Goal: Task Accomplishment & Management: Manage account settings

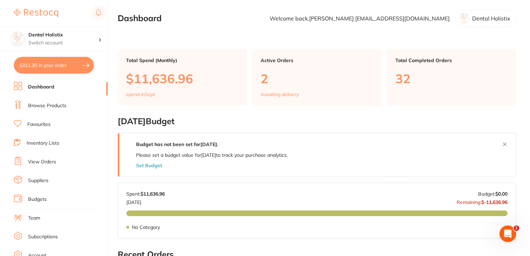
click at [50, 122] on link "Favourites" at bounding box center [38, 124] width 23 height 7
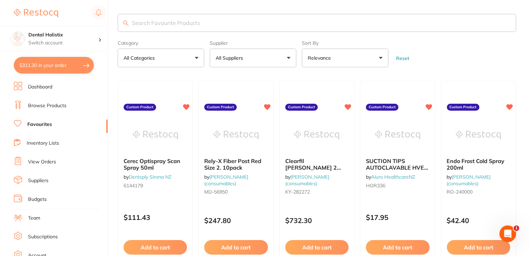
paste input "Halyard Health Fluidshield"
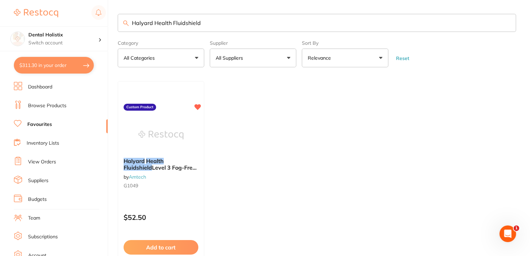
type input "Halyard Health Fluidshield"
click at [161, 164] on span "Level 3 Fog-Free Surgical Mask Tie on Box 50 (48207)" at bounding box center [160, 174] width 75 height 20
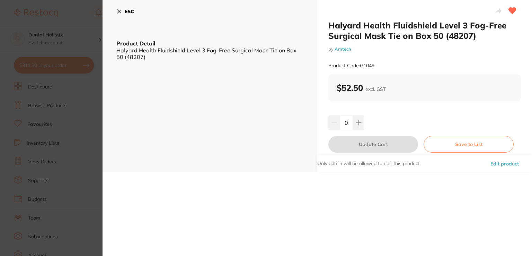
click at [499, 165] on button "Edit product" at bounding box center [505, 163] width 33 height 17
click at [501, 164] on button "Edit product" at bounding box center [505, 163] width 33 height 17
click at [506, 163] on button "Edit product" at bounding box center [505, 163] width 33 height 17
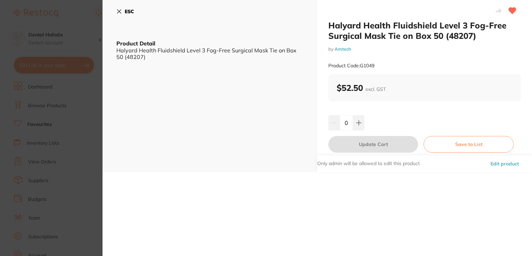
click at [120, 10] on icon at bounding box center [119, 12] width 4 height 4
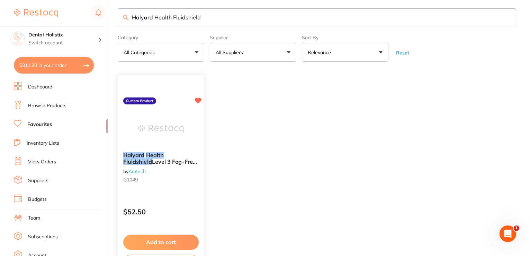
click at [160, 157] on em "Health" at bounding box center [155, 155] width 18 height 7
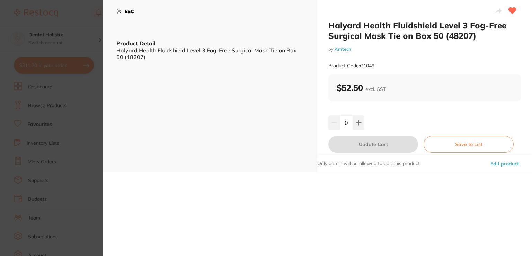
click at [503, 163] on button "Edit product" at bounding box center [505, 163] width 33 height 17
click at [118, 12] on icon at bounding box center [119, 12] width 4 height 4
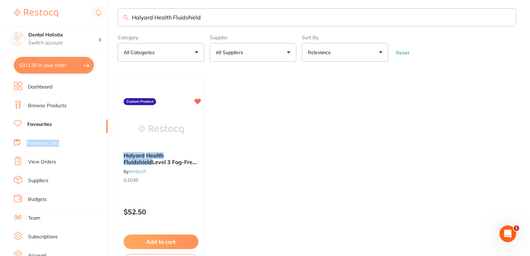
drag, startPoint x: 174, startPoint y: 111, endPoint x: 106, endPoint y: 137, distance: 73.4
click at [106, 137] on ul "Dashboard Browse Products Favourites Inventory Lists View Orders Suppliers Budg…" at bounding box center [61, 201] width 94 height 239
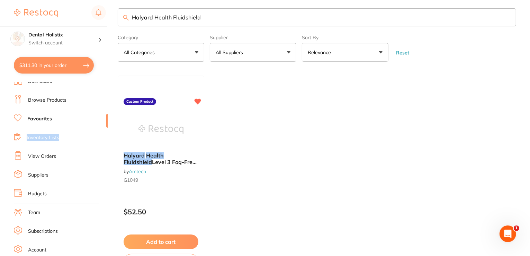
scroll to position [19, 0]
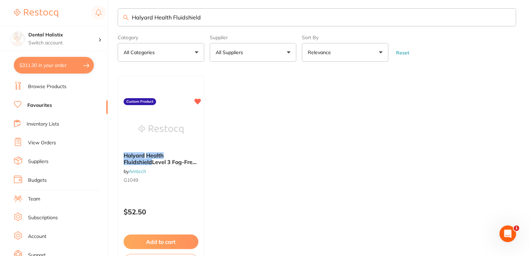
click at [35, 199] on link "Team" at bounding box center [34, 198] width 12 height 7
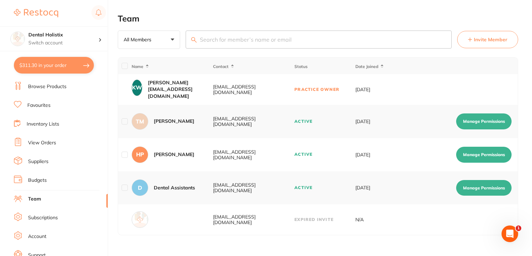
click at [478, 193] on button "Manage Permissions" at bounding box center [483, 188] width 55 height 16
checkbox input "true"
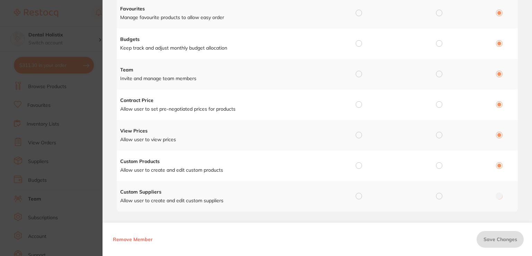
scroll to position [192, 0]
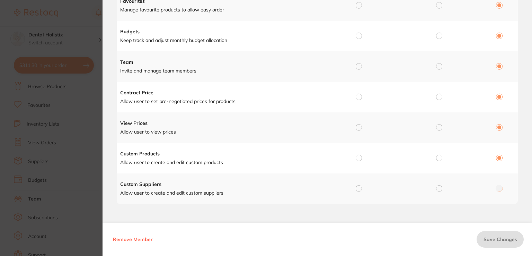
click at [354, 158] on td at bounding box center [357, 158] width 80 height 30
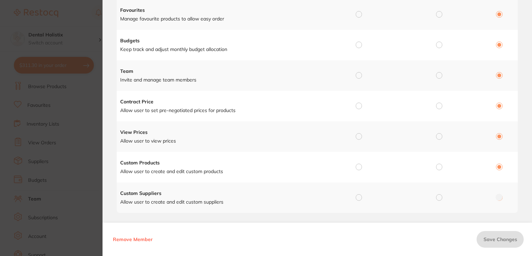
scroll to position [182, 0]
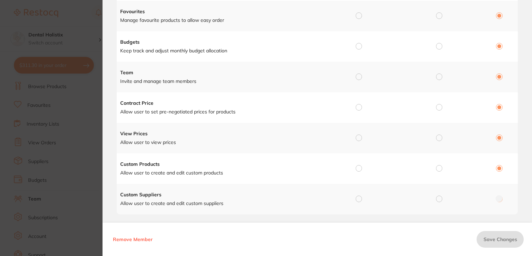
click at [359, 167] on input "radio" at bounding box center [359, 168] width 6 height 6
radio input "true"
radio input "false"
drag, startPoint x: 530, startPoint y: 197, endPoint x: 530, endPoint y: 180, distance: 17.0
click at [530, 180] on div "Manage Permission for D Dental Assistants Permission Full Access View Only No A…" at bounding box center [318, 53] width 430 height 427
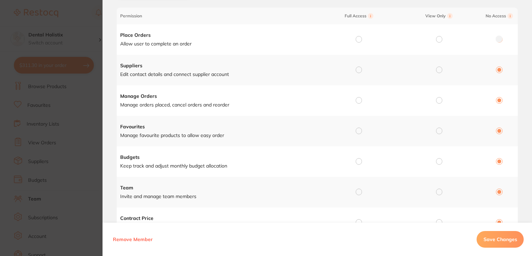
scroll to position [59, 0]
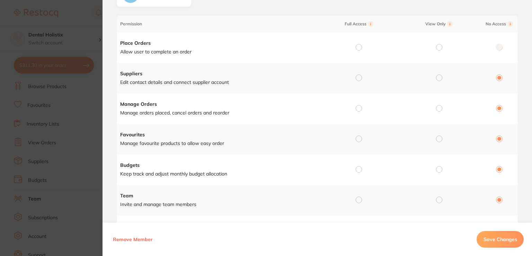
click at [360, 136] on input "radio" at bounding box center [359, 138] width 6 height 6
radio input "true"
radio input "false"
click at [489, 238] on span "Save Changes" at bounding box center [501, 239] width 34 height 6
click at [84, 97] on section "Manage Permission for Manage Permission for D Dental Assistants Permission Full…" at bounding box center [266, 128] width 532 height 256
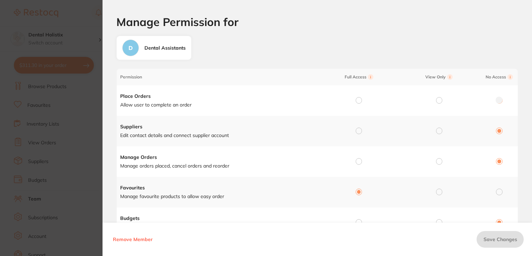
scroll to position [0, 0]
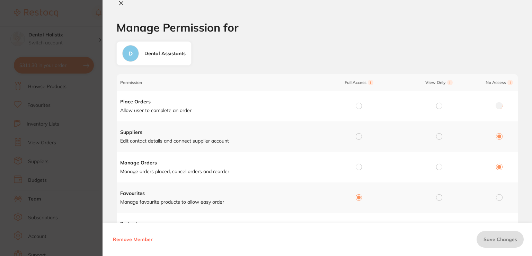
click at [122, 0] on button at bounding box center [121, 3] width 10 height 7
checkbox input "false"
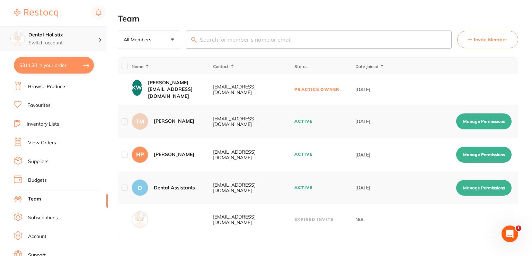
click at [102, 41] on div at bounding box center [102, 39] width 9 height 6
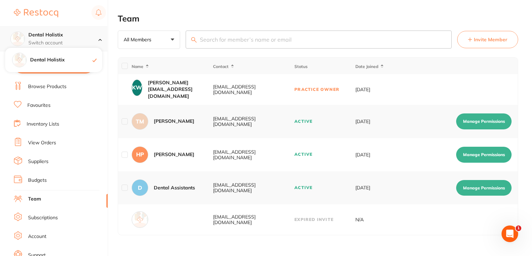
click at [102, 41] on div at bounding box center [102, 39] width 9 height 6
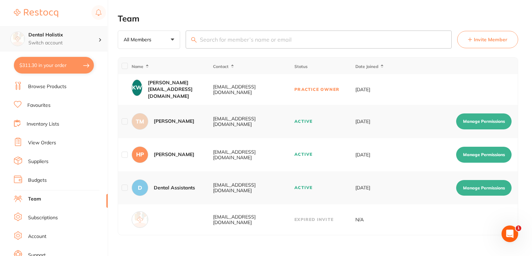
click at [62, 43] on p "Switch account" at bounding box center [63, 43] width 70 height 7
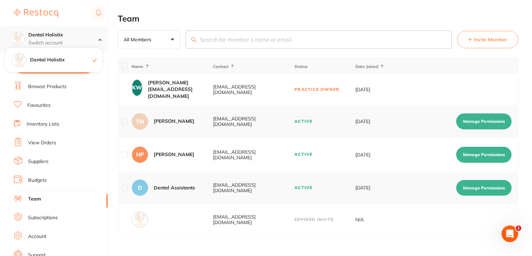
click at [62, 43] on p "Switch account" at bounding box center [63, 43] width 70 height 7
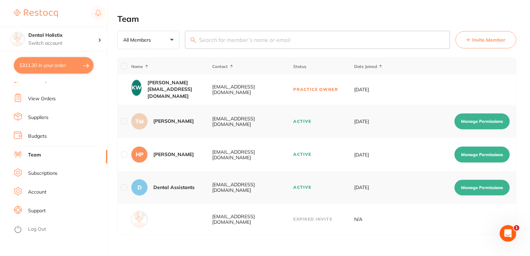
scroll to position [65, 0]
click at [42, 187] on link "Account" at bounding box center [37, 190] width 18 height 7
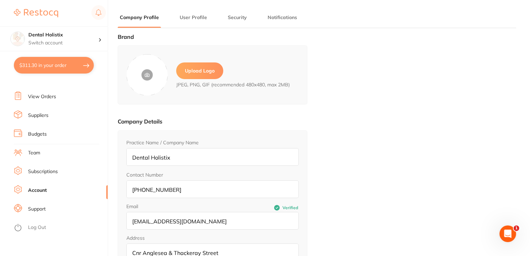
type input "[PERSON_NAME]"
type input "[EMAIL_ADDRESS][DOMAIN_NAME]"
type input "021527224"
type input "[EMAIL_ADDRESS][DOMAIN_NAME]"
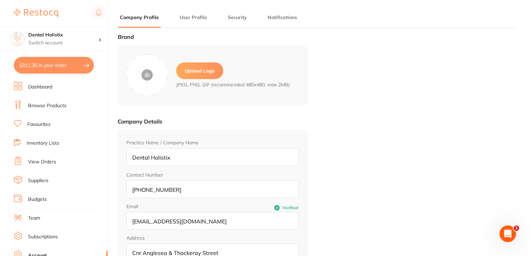
click at [49, 126] on link "Favourites" at bounding box center [38, 124] width 23 height 7
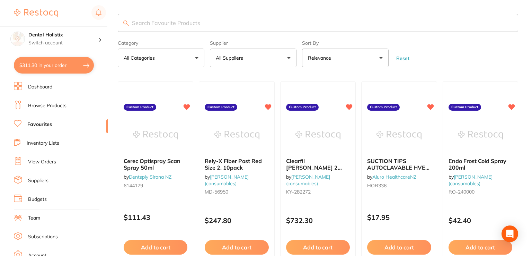
click at [149, 168] on span "Cerec Optispray Scan Spray 50ml" at bounding box center [152, 163] width 57 height 13
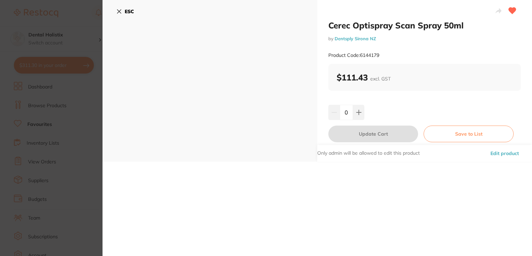
click at [499, 153] on button "Edit product" at bounding box center [505, 153] width 33 height 17
click at [121, 11] on icon at bounding box center [119, 12] width 6 height 6
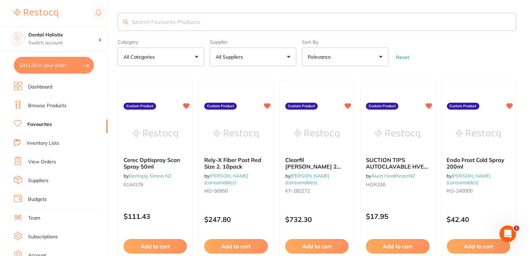
click at [42, 13] on img at bounding box center [36, 13] width 44 height 8
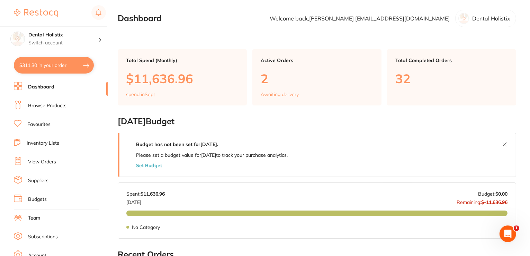
click at [39, 218] on link "Team" at bounding box center [34, 217] width 12 height 7
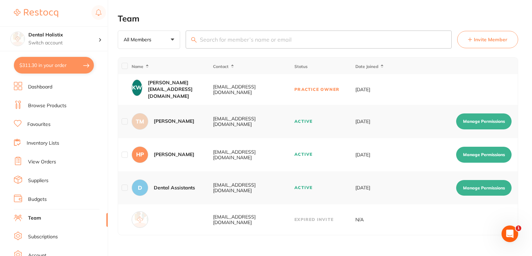
click at [252, 89] on div "[EMAIL_ADDRESS][DOMAIN_NAME]" at bounding box center [253, 89] width 81 height 11
click at [481, 189] on button "Manage Permissions" at bounding box center [483, 188] width 55 height 16
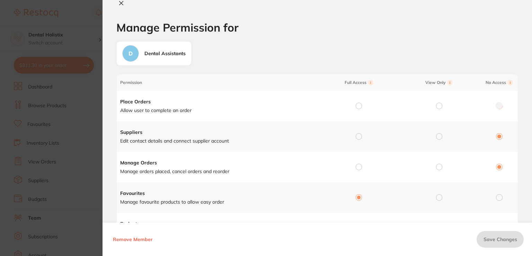
click at [123, 0] on icon at bounding box center [122, 3] width 6 height 6
checkbox input "false"
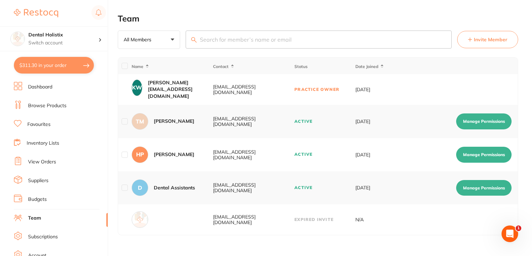
click at [328, 87] on td "Practice Owner" at bounding box center [324, 89] width 61 height 30
click at [366, 90] on td "[DATE]" at bounding box center [375, 89] width 41 height 30
click at [376, 86] on td "[DATE]" at bounding box center [375, 89] width 41 height 30
click at [131, 93] on td at bounding box center [124, 89] width 13 height 30
click at [160, 94] on div "[PERSON_NAME] [EMAIL_ADDRESS][DOMAIN_NAME]" at bounding box center [180, 89] width 64 height 20
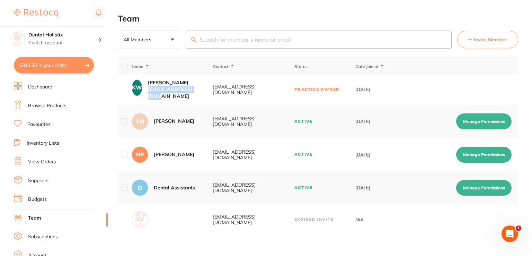
drag, startPoint x: 160, startPoint y: 94, endPoint x: 163, endPoint y: 87, distance: 7.5
click at [160, 94] on div "[PERSON_NAME] [EMAIL_ADDRESS][DOMAIN_NAME]" at bounding box center [180, 89] width 64 height 20
click at [163, 86] on div "[PERSON_NAME] [EMAIL_ADDRESS][DOMAIN_NAME]" at bounding box center [180, 89] width 64 height 20
drag, startPoint x: 221, startPoint y: 100, endPoint x: 240, endPoint y: 97, distance: 19.3
click at [213, 100] on td "KW [PERSON_NAME] [EMAIL_ADDRESS][DOMAIN_NAME]" at bounding box center [171, 89] width 81 height 30
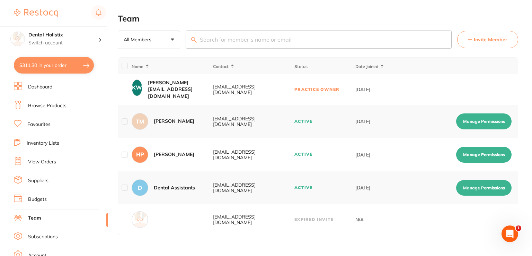
click at [246, 93] on td "[EMAIL_ADDRESS][DOMAIN_NAME]" at bounding box center [253, 89] width 81 height 30
click at [20, 13] on img at bounding box center [36, 13] width 44 height 8
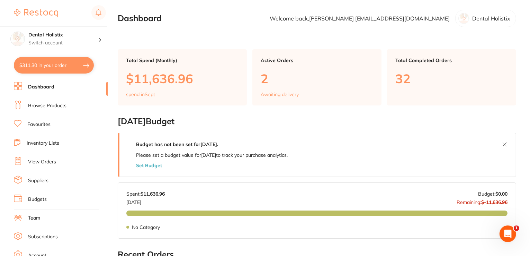
click at [472, 19] on div "Dental Holistix" at bounding box center [486, 18] width 61 height 17
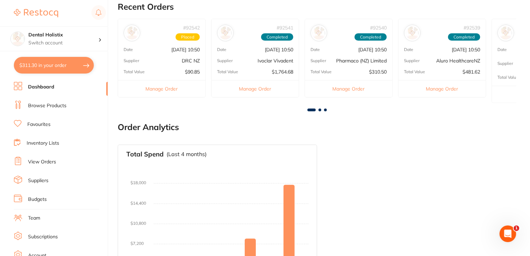
scroll to position [298, 0]
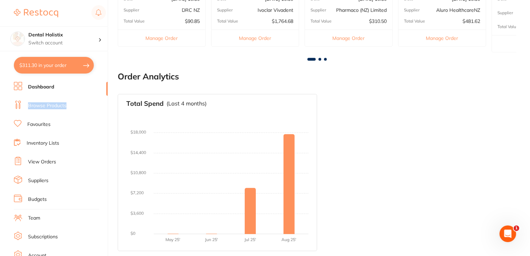
drag, startPoint x: 105, startPoint y: 89, endPoint x: 108, endPoint y: 95, distance: 5.9
click at [108, 96] on section "Dental Holistix Switch account Dental Holistix $311.30 in your order Dashboard …" at bounding box center [54, 128] width 108 height 256
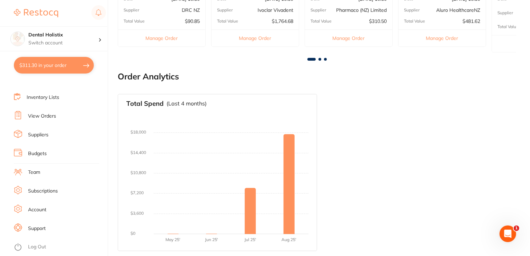
scroll to position [65, 0]
click at [50, 190] on li "Account" at bounding box center [61, 190] width 94 height 10
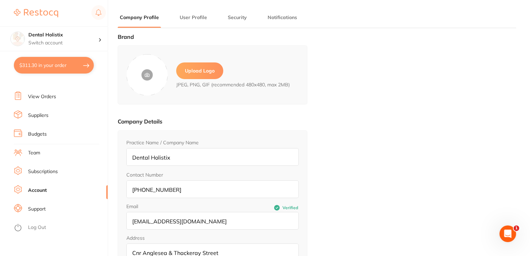
type input "[PERSON_NAME]"
type input "[EMAIL_ADDRESS][DOMAIN_NAME]"
type input "021527224"
type input "[EMAIL_ADDRESS][DOMAIN_NAME]"
click at [38, 210] on link "Support" at bounding box center [37, 208] width 18 height 7
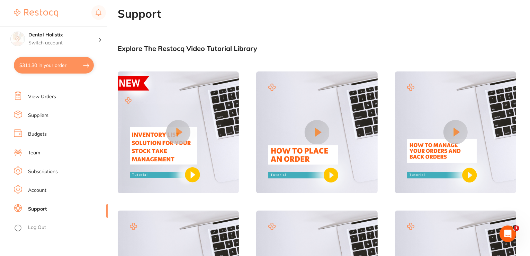
click at [41, 191] on link "Account" at bounding box center [37, 190] width 18 height 7
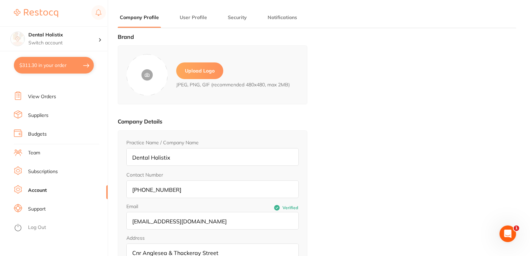
type input "[PERSON_NAME]"
type input "[EMAIL_ADDRESS][DOMAIN_NAME]"
type input "021527224"
type input "[EMAIL_ADDRESS][DOMAIN_NAME]"
click at [43, 172] on link "Subscriptions" at bounding box center [43, 171] width 30 height 7
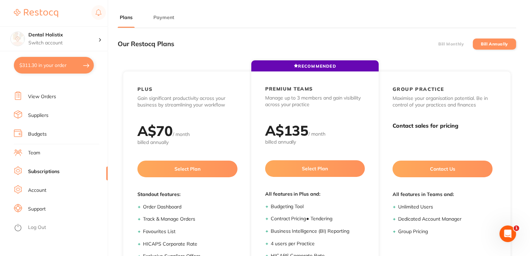
click at [48, 154] on li "Team" at bounding box center [61, 153] width 94 height 10
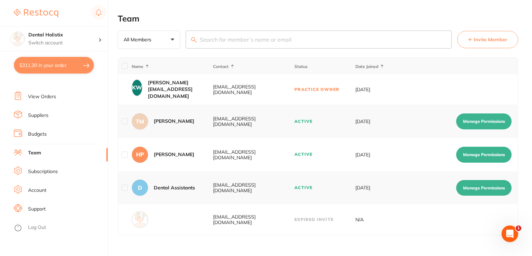
click at [331, 86] on td "Practice Owner" at bounding box center [324, 89] width 61 height 30
click at [331, 89] on td "Practice Owner" at bounding box center [324, 89] width 61 height 30
click at [307, 90] on td "Practice Owner" at bounding box center [324, 89] width 61 height 30
click at [275, 91] on div "[EMAIL_ADDRESS][DOMAIN_NAME]" at bounding box center [253, 89] width 81 height 11
click at [47, 135] on li "Budgets" at bounding box center [61, 134] width 94 height 10
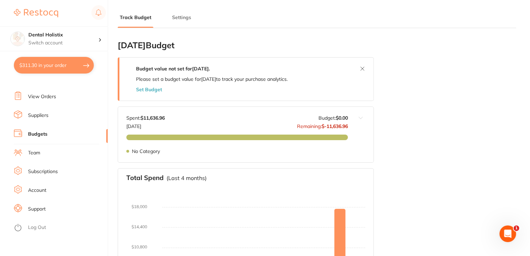
click at [52, 117] on li "Suppliers" at bounding box center [61, 115] width 94 height 10
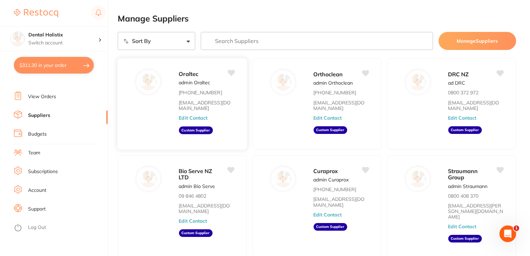
click at [202, 115] on button "Edit Contact" at bounding box center [193, 118] width 29 height 6
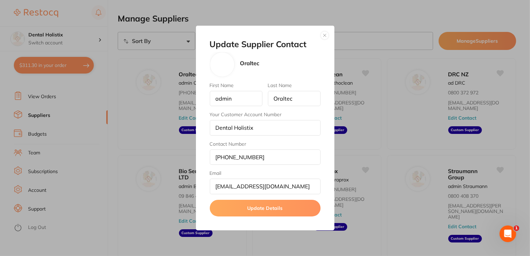
click at [325, 34] on button "button" at bounding box center [325, 35] width 8 height 8
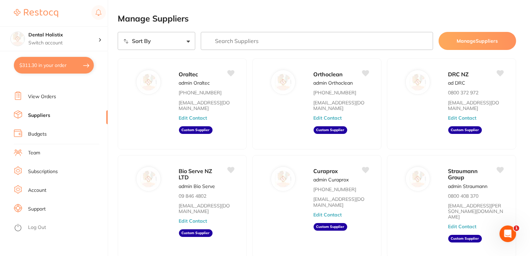
click at [60, 97] on li "View Orders" at bounding box center [61, 96] width 94 height 10
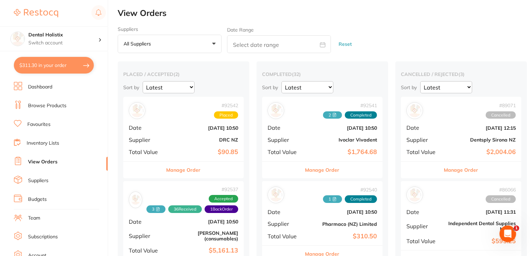
click at [51, 124] on li "Favourites" at bounding box center [61, 124] width 94 height 10
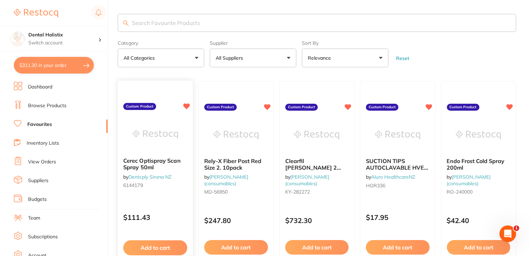
click at [173, 164] on span "Cerec Optispray Scan Spray 50ml" at bounding box center [152, 164] width 58 height 14
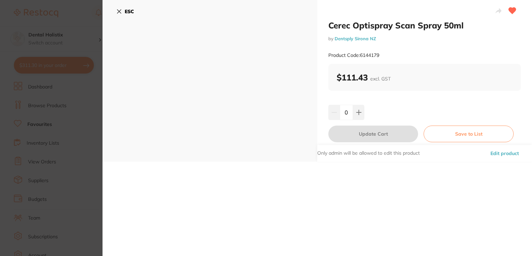
click at [334, 156] on p "Only admin will be allowed to edit this product" at bounding box center [368, 153] width 103 height 7
click at [119, 11] on icon at bounding box center [119, 12] width 4 height 4
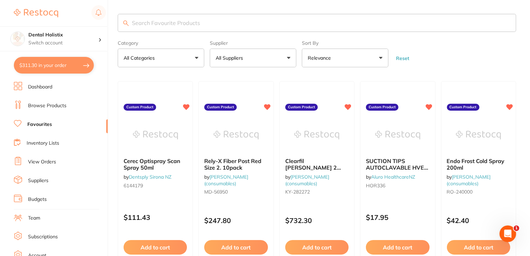
click at [47, 89] on link "Dashboard" at bounding box center [40, 87] width 24 height 7
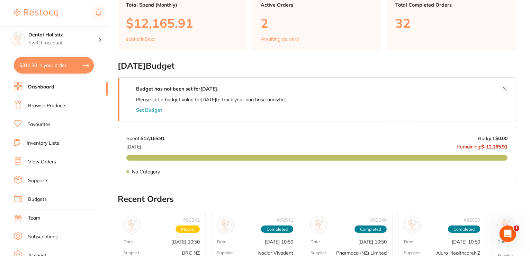
scroll to position [139, 0]
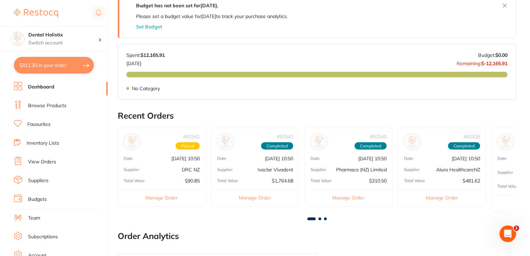
click at [147, 28] on button "Set Budget" at bounding box center [149, 27] width 26 height 6
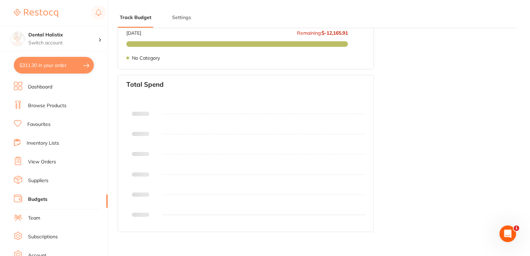
type input "0.0"
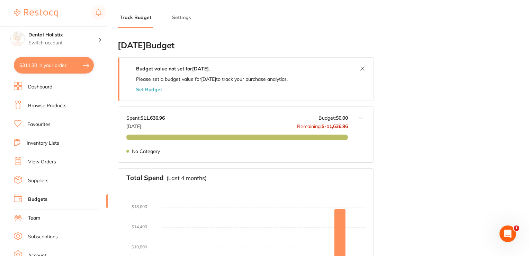
click at [54, 105] on link "Browse Products" at bounding box center [47, 105] width 38 height 7
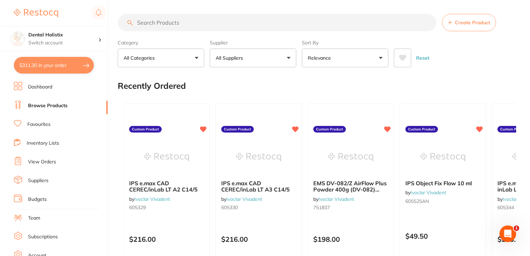
click at [51, 123] on li "Favourites" at bounding box center [61, 124] width 94 height 10
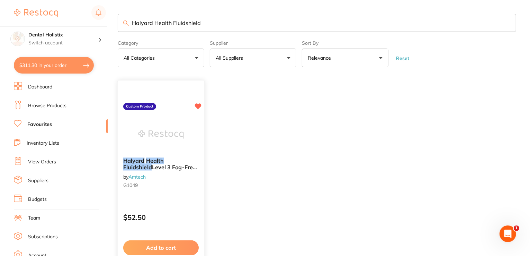
type input "Halyard Health Fluidshield"
click at [169, 129] on img at bounding box center [160, 134] width 45 height 35
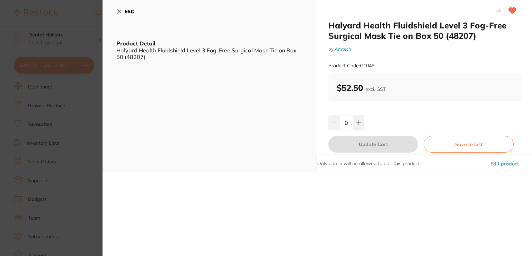
click at [504, 160] on button "Edit product" at bounding box center [505, 163] width 33 height 17
click at [505, 163] on button "Edit product" at bounding box center [505, 163] width 33 height 17
click at [506, 163] on button "Edit product" at bounding box center [505, 163] width 33 height 17
drag, startPoint x: 506, startPoint y: 163, endPoint x: 466, endPoint y: 210, distance: 61.2
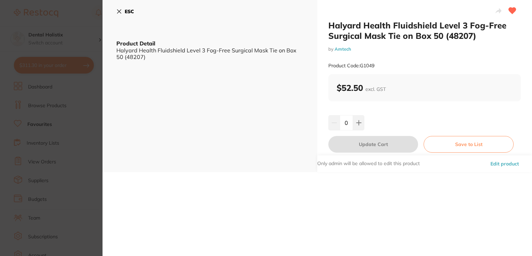
click at [466, 210] on div "Halyard Health Fluidshield Level 3 Fog-Free Surgical Mask Tie on Box 50 (48207)…" at bounding box center [318, 128] width 430 height 256
click at [173, 69] on div "ESC Product Detail Halyard Health Fluidshield Level 3 Fog-Free Surgical Mask Ti…" at bounding box center [210, 86] width 215 height 172
click at [229, 56] on div "Halyard Health Fluidshield Level 3 Fog-Free Surgical Mask Tie on Box 50 (48207)" at bounding box center [209, 53] width 187 height 13
click at [331, 198] on div "Halyard Health Fluidshield Level 3 Fog-Free Surgical Mask Tie on Box 50 (48207)…" at bounding box center [318, 128] width 430 height 256
